Goal: Information Seeking & Learning: Learn about a topic

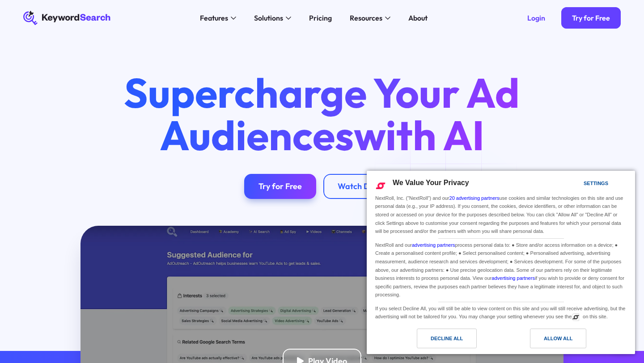
click at [323, 20] on div "Pricing" at bounding box center [320, 18] width 23 height 11
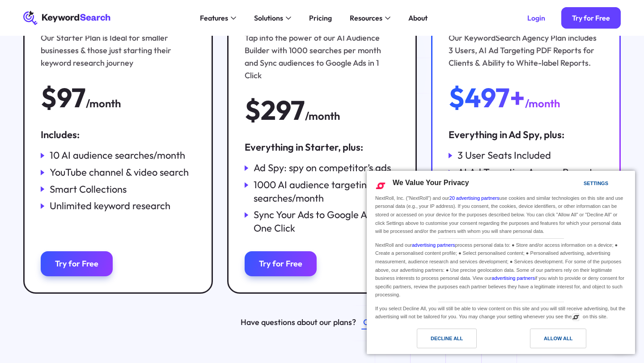
scroll to position [164, 0]
